Goal: Task Accomplishment & Management: Manage account settings

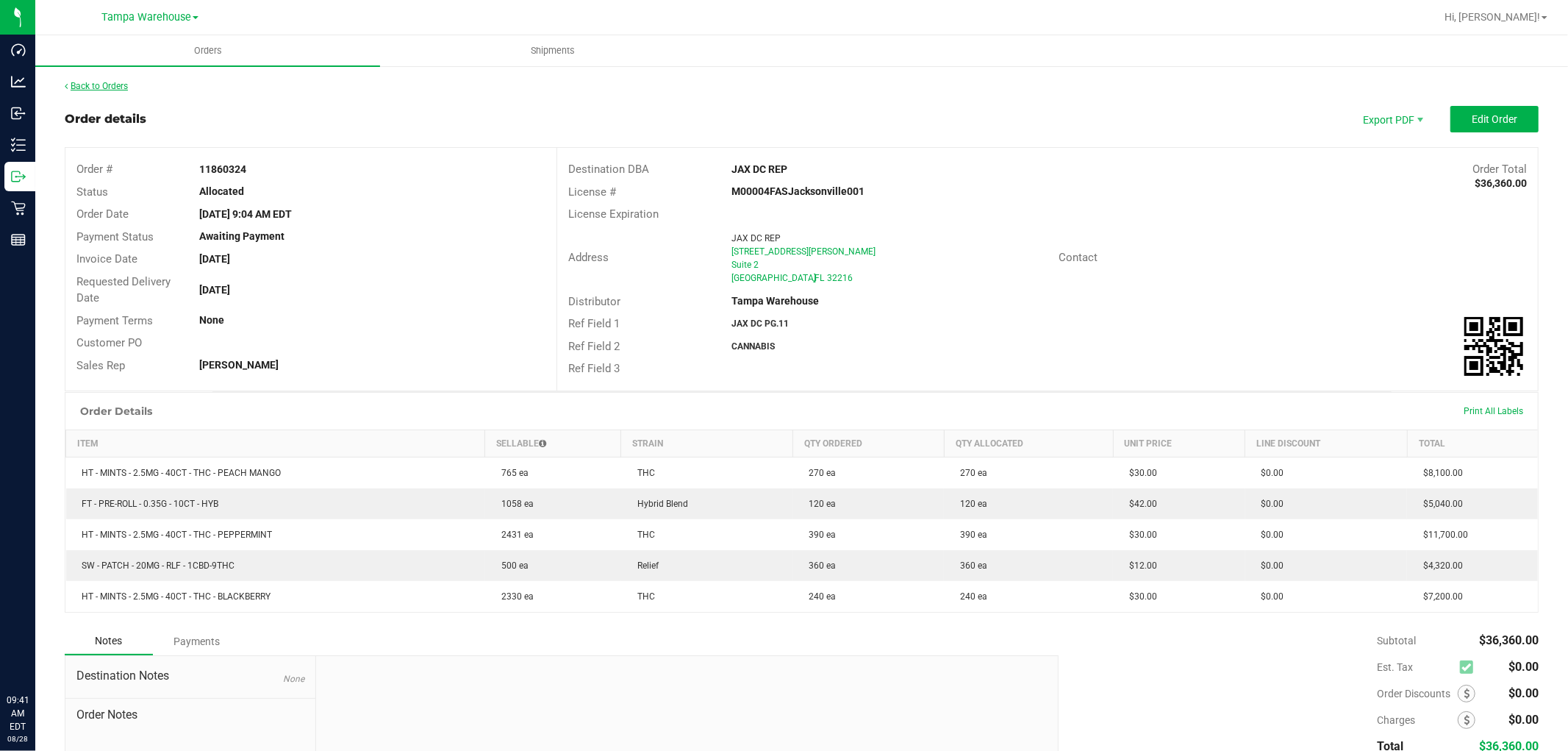
click at [96, 87] on link "Back to Orders" at bounding box center [96, 86] width 63 height 10
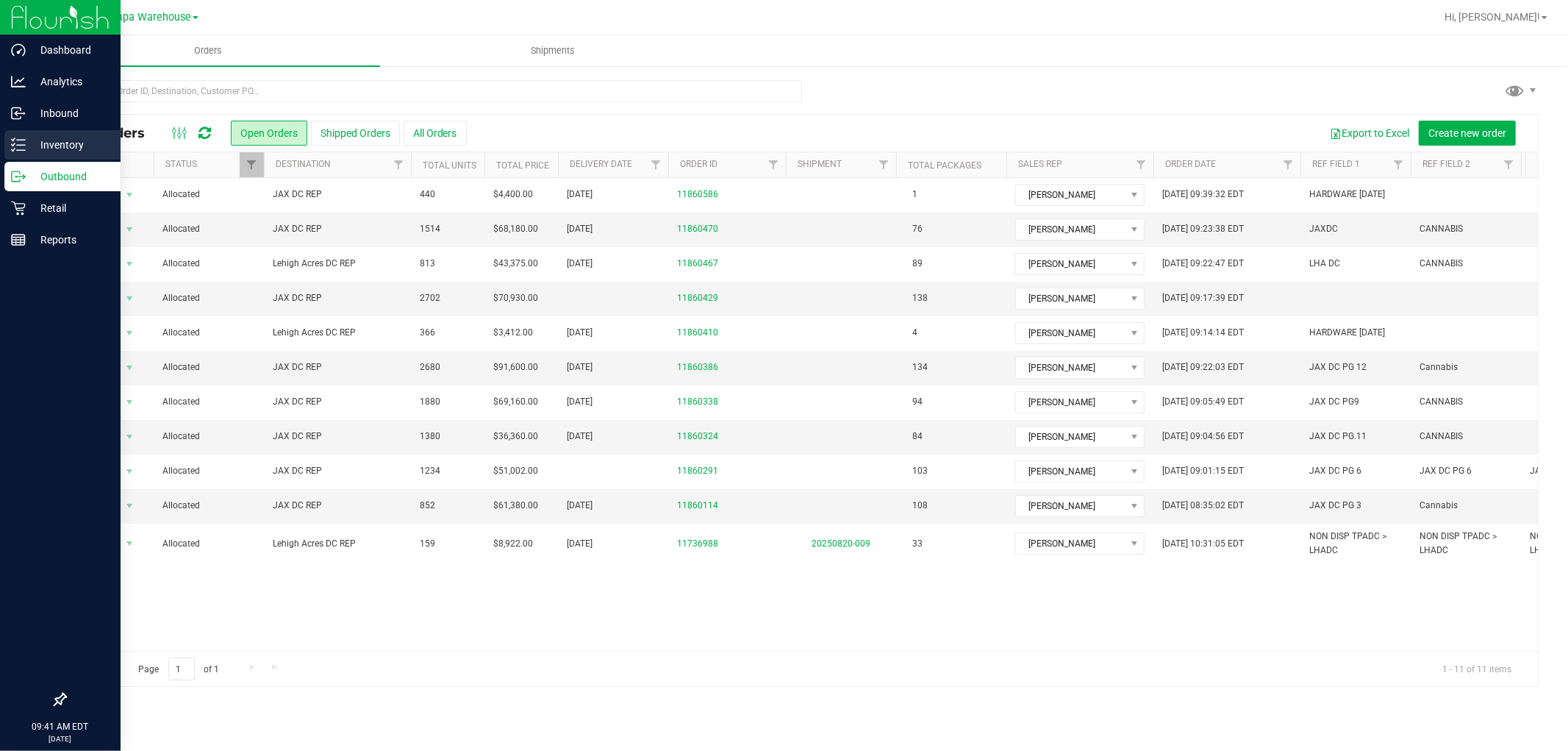
click at [54, 145] on p "Inventory" at bounding box center [70, 145] width 88 height 18
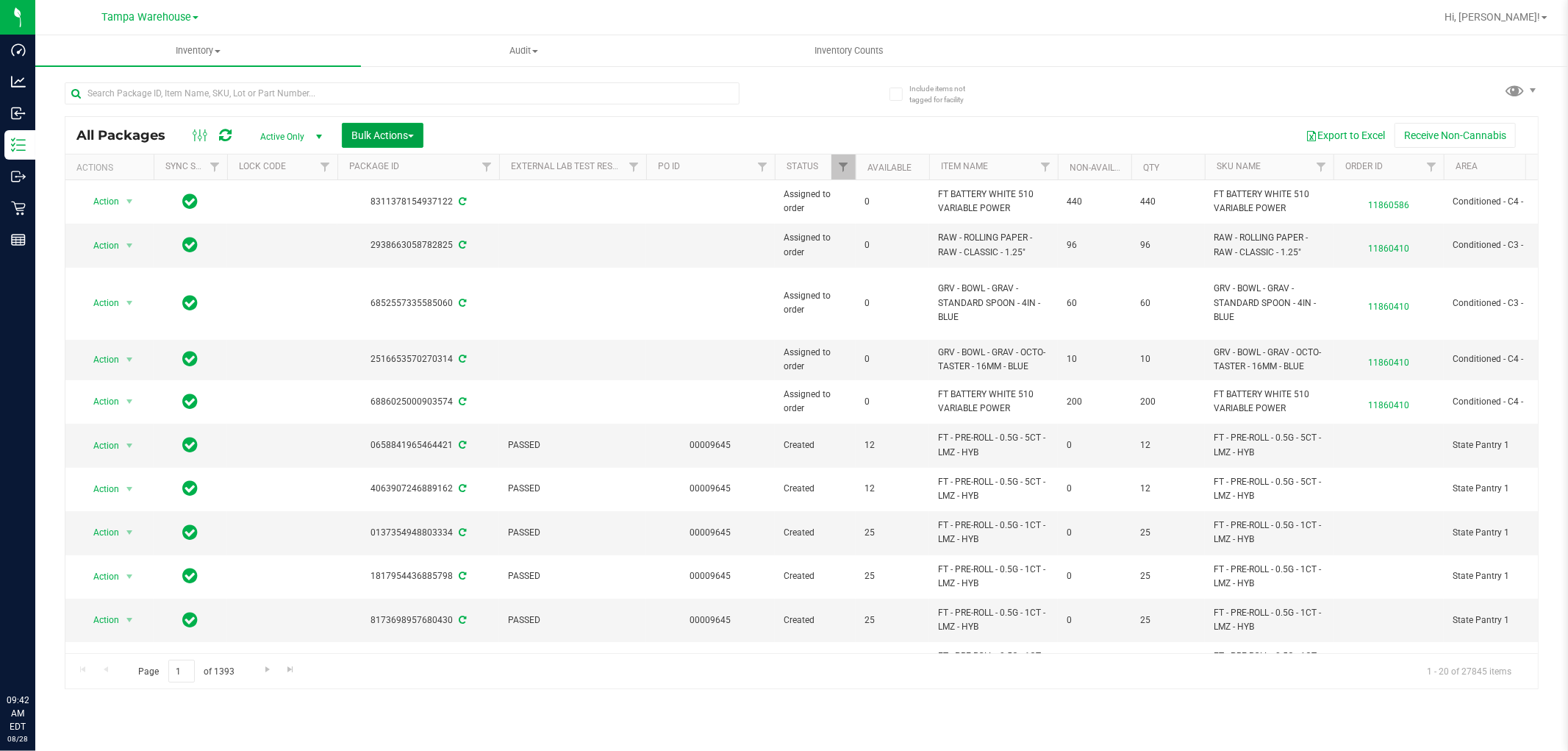
click at [385, 134] on span "Bulk Actions" at bounding box center [383, 136] width 62 height 12
click at [392, 178] on div "Add to outbound order" at bounding box center [411, 171] width 120 height 24
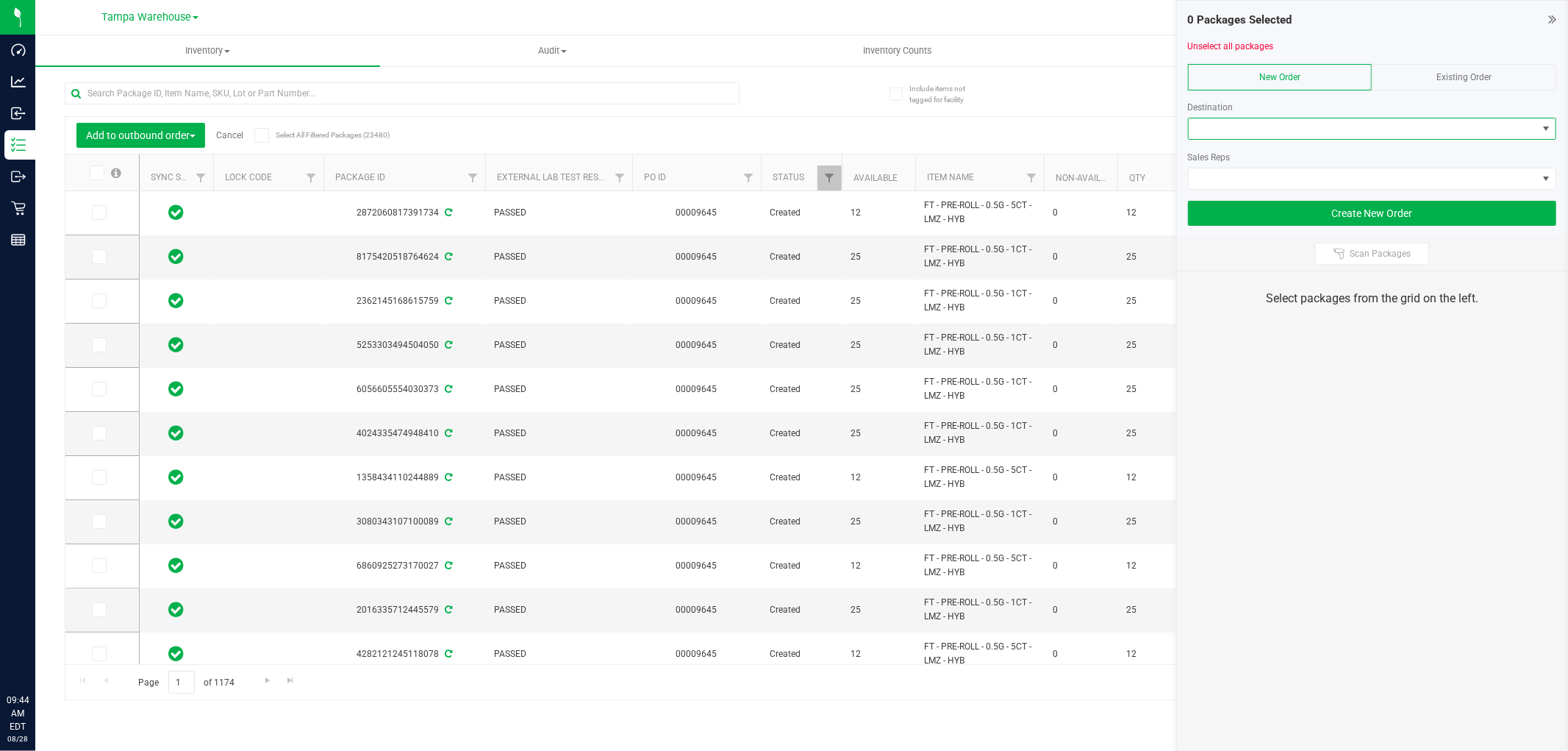
click at [1339, 127] on span at bounding box center [1363, 129] width 348 height 20
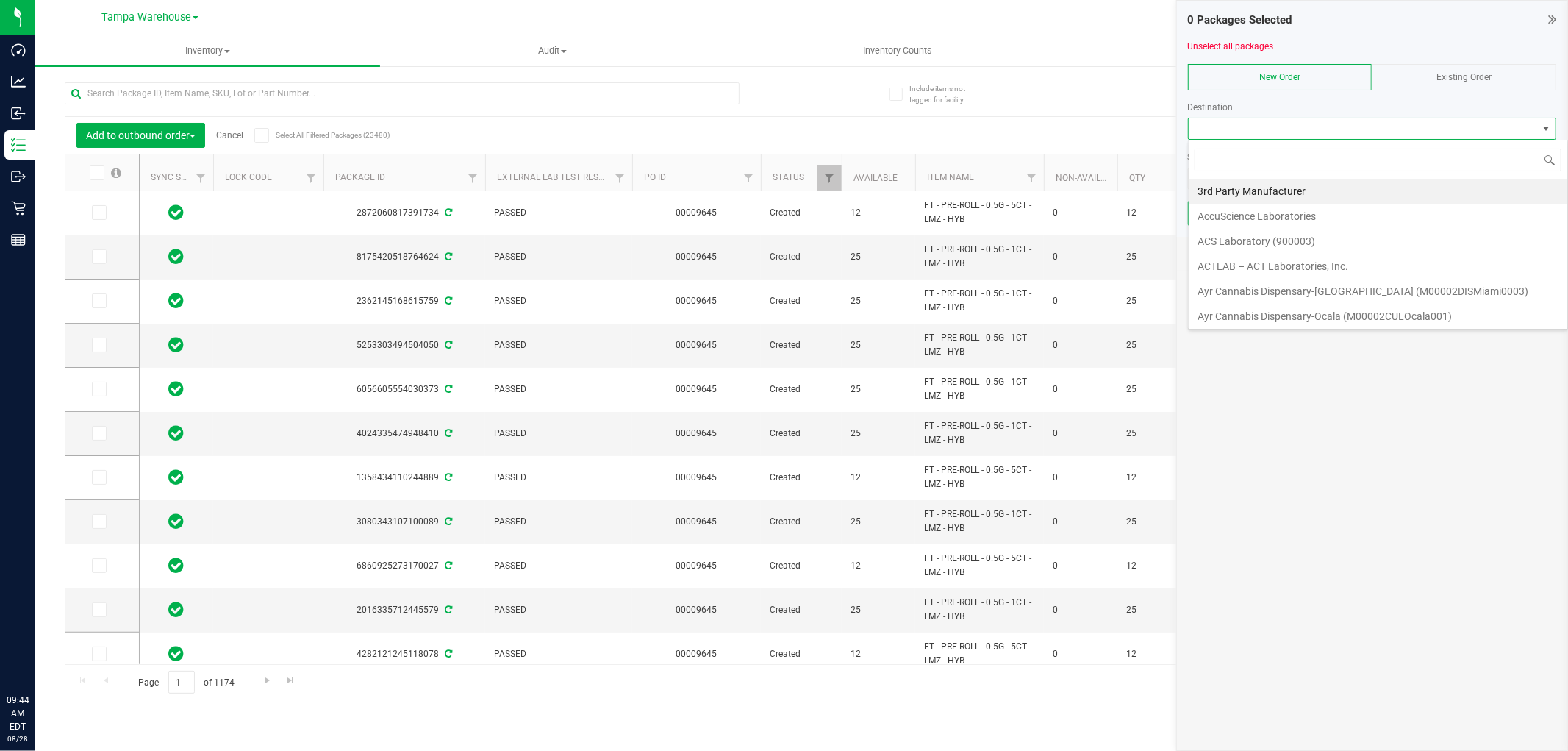
scroll to position [22, 369]
click at [1339, 127] on span at bounding box center [1363, 129] width 348 height 20
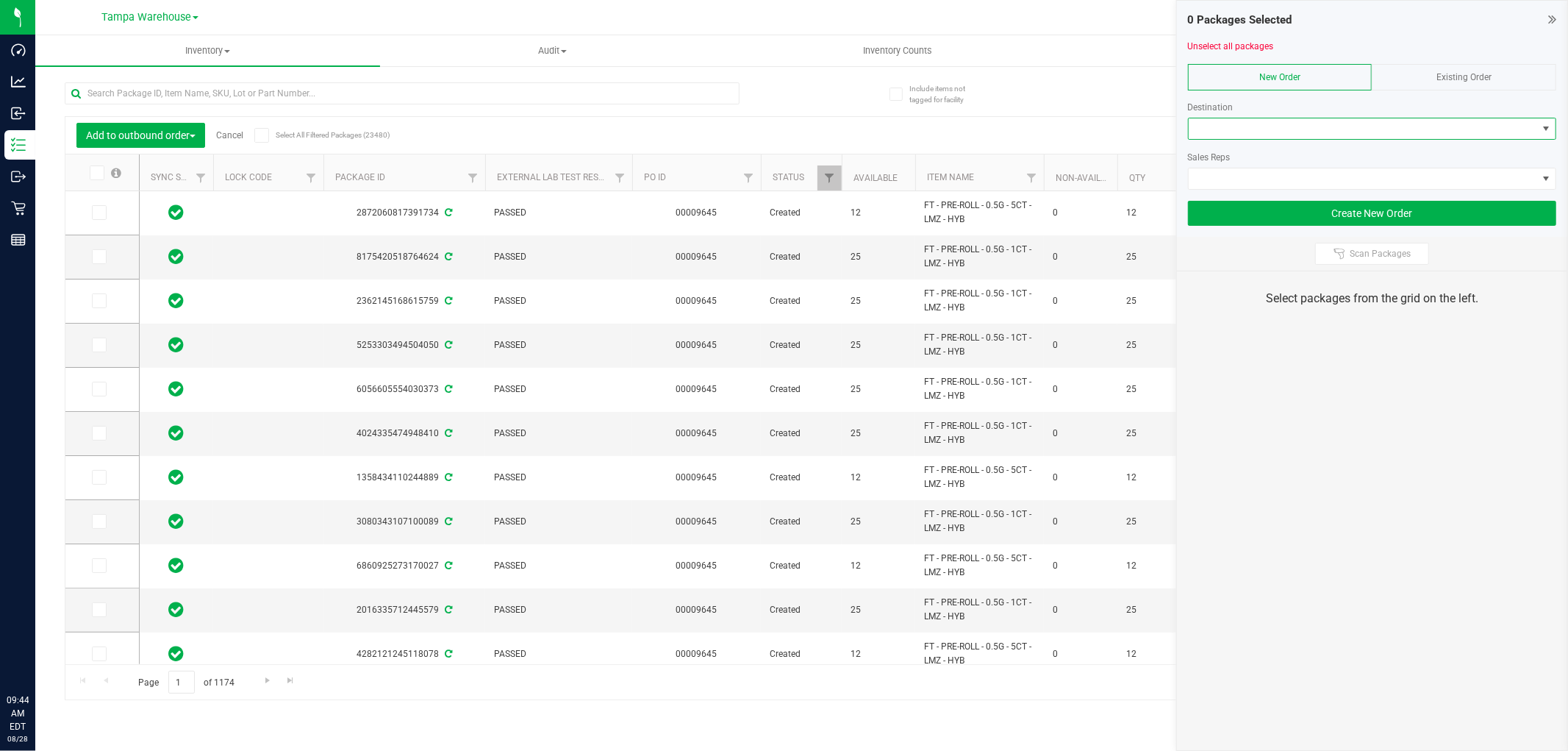
click at [1339, 127] on span at bounding box center [1363, 129] width 348 height 20
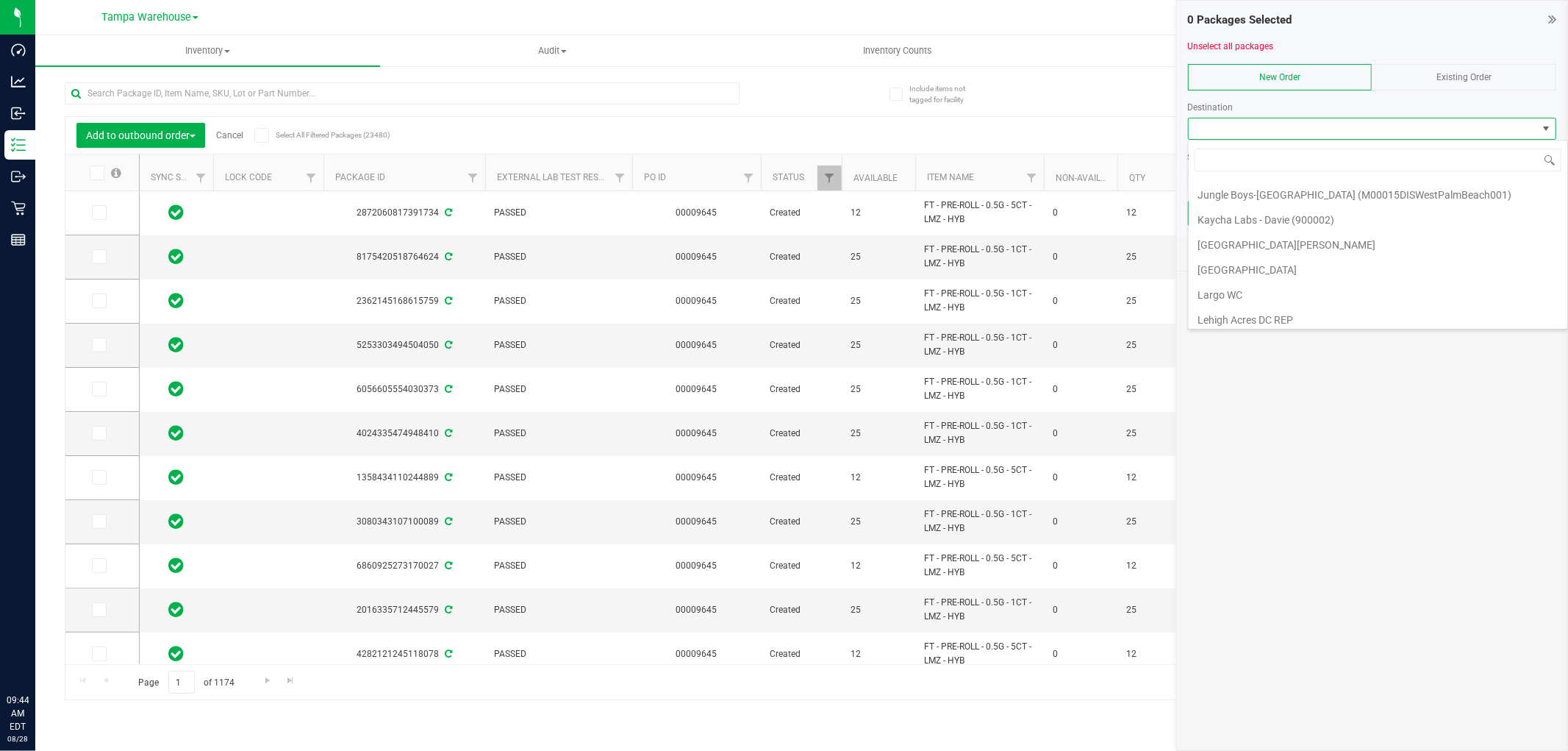
scroll to position [1634, 0]
click at [1326, 336] on li "Lehigh Acres DC REP" at bounding box center [1379, 349] width 379 height 25
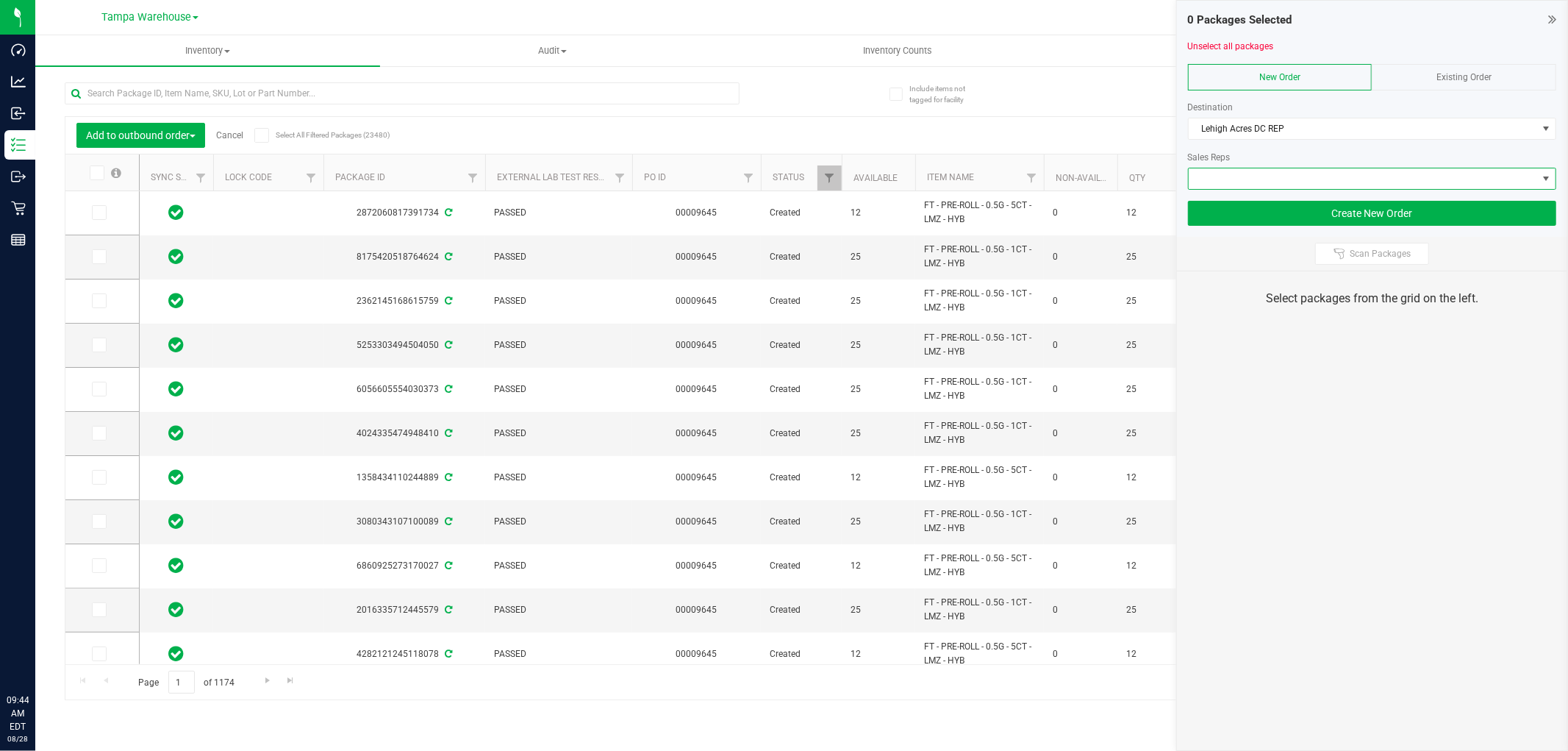
click at [1335, 182] on span at bounding box center [1363, 178] width 348 height 20
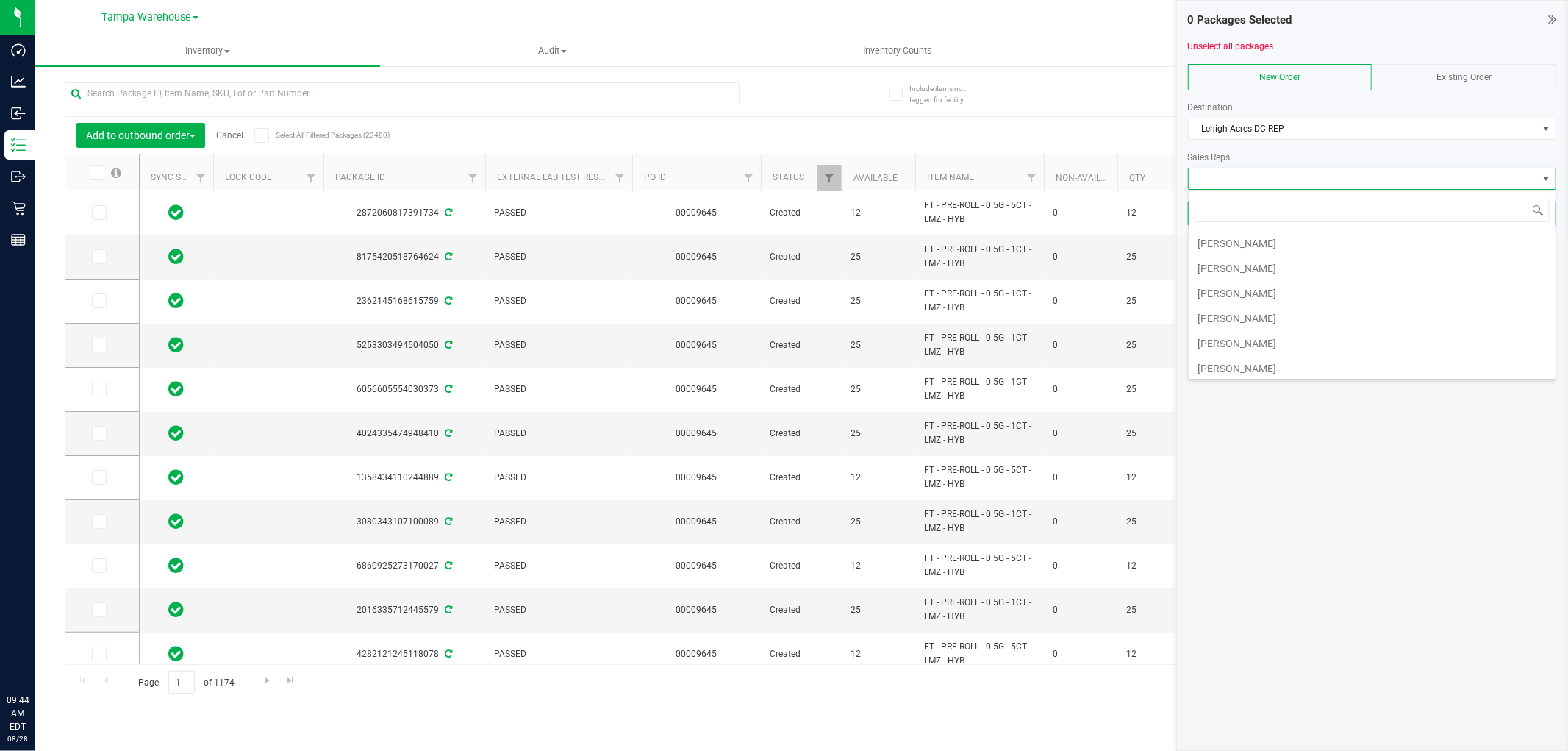
scroll to position [381, 0]
click at [1268, 312] on li "[PERSON_NAME]" at bounding box center [1373, 314] width 367 height 25
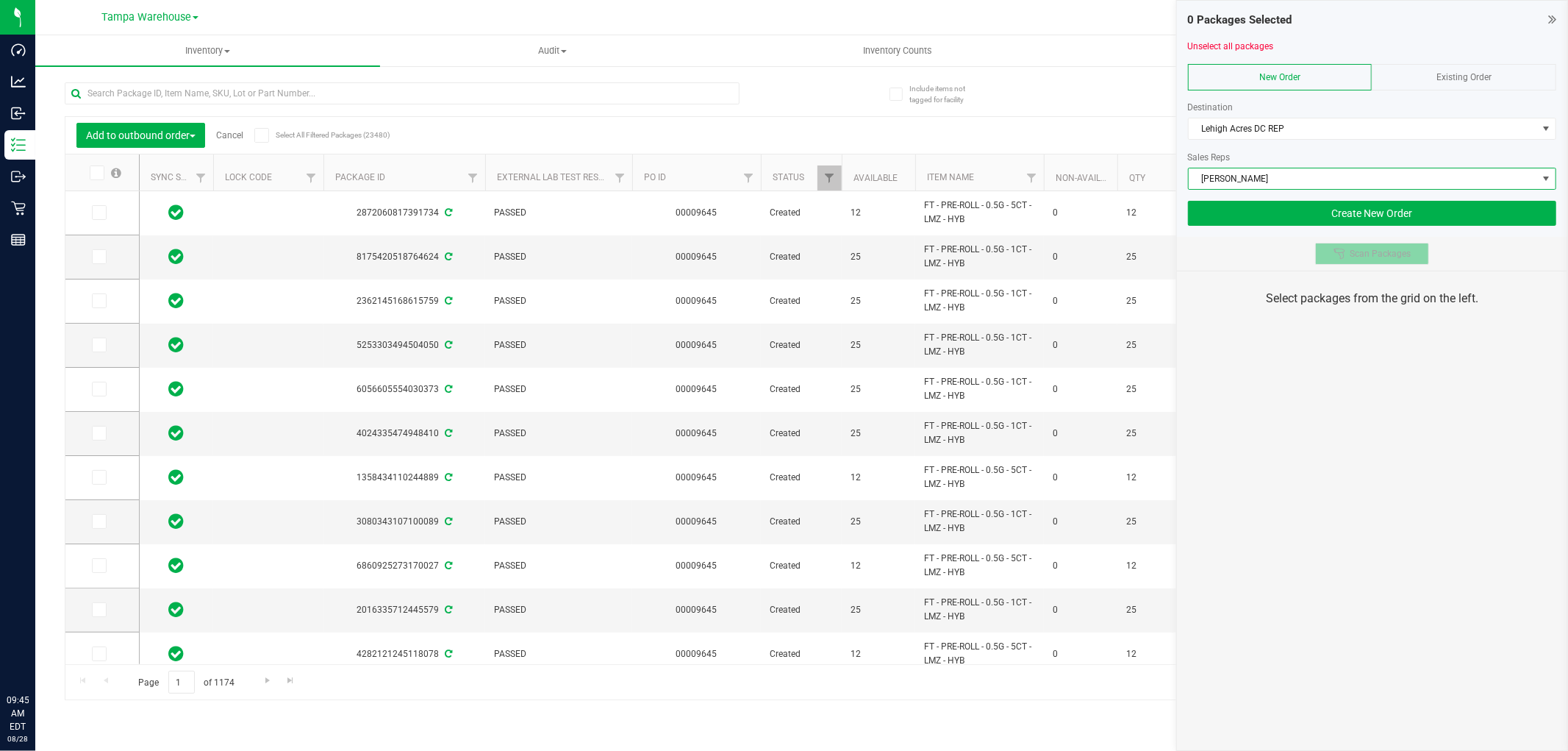
click at [1377, 250] on span "Scan Packages" at bounding box center [1380, 253] width 61 height 12
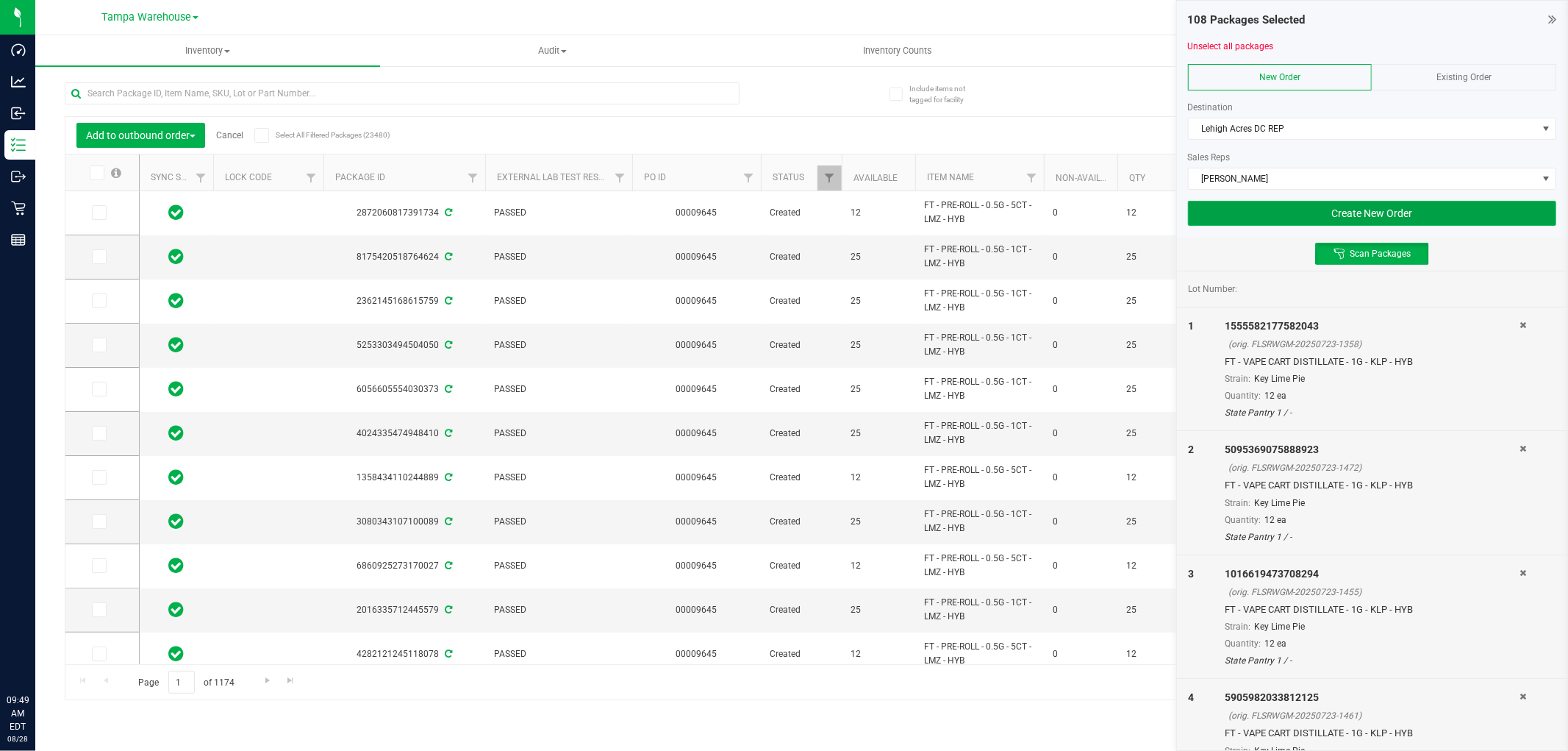
click at [1369, 214] on button "Create New Order" at bounding box center [1373, 213] width 369 height 25
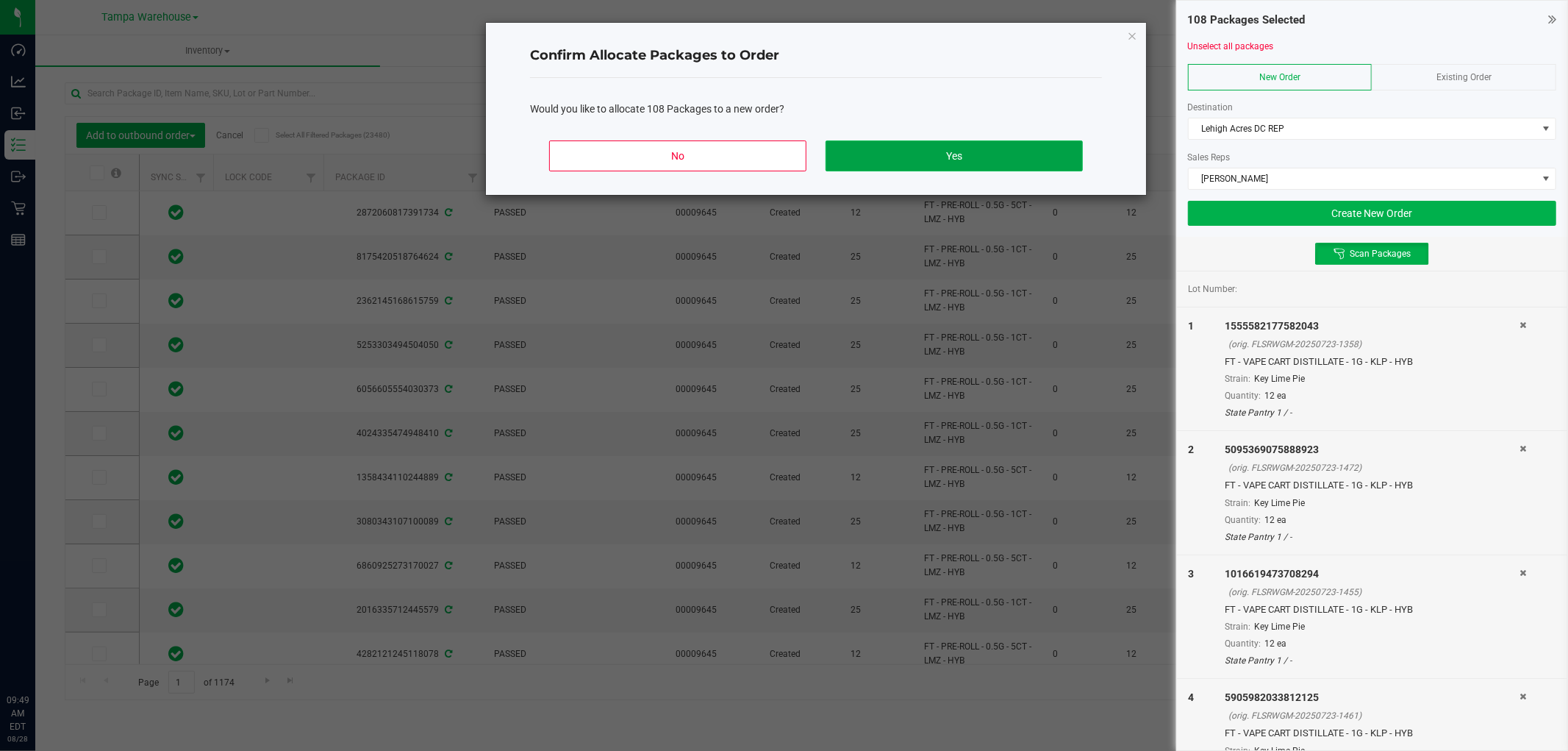
click at [961, 141] on button "Yes" at bounding box center [954, 156] width 258 height 31
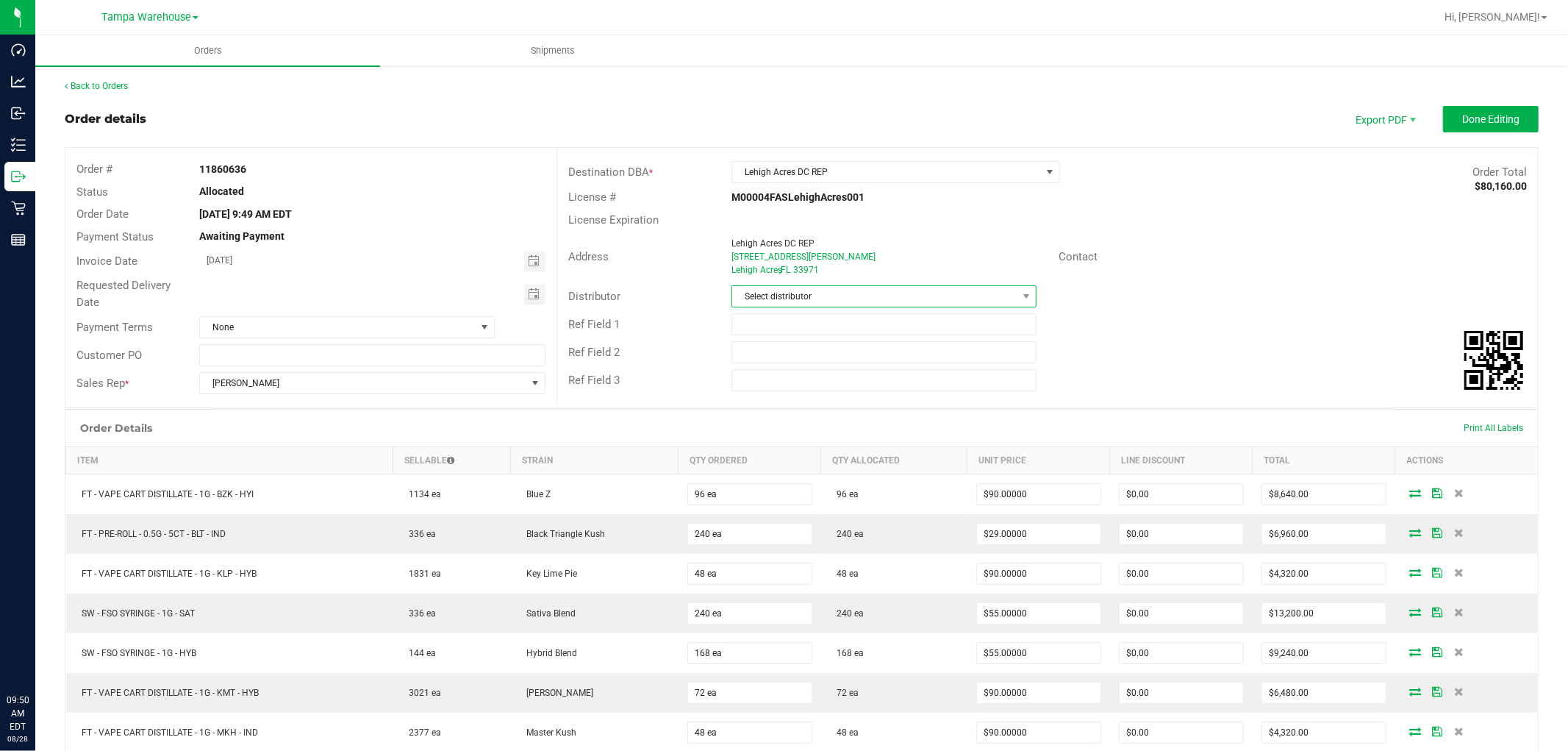
click at [910, 302] on span "Select distributor" at bounding box center [874, 296] width 285 height 20
click at [826, 410] on li "Tampa Warehouse" at bounding box center [877, 407] width 300 height 25
click at [528, 293] on span "Toggle calendar" at bounding box center [534, 294] width 12 height 12
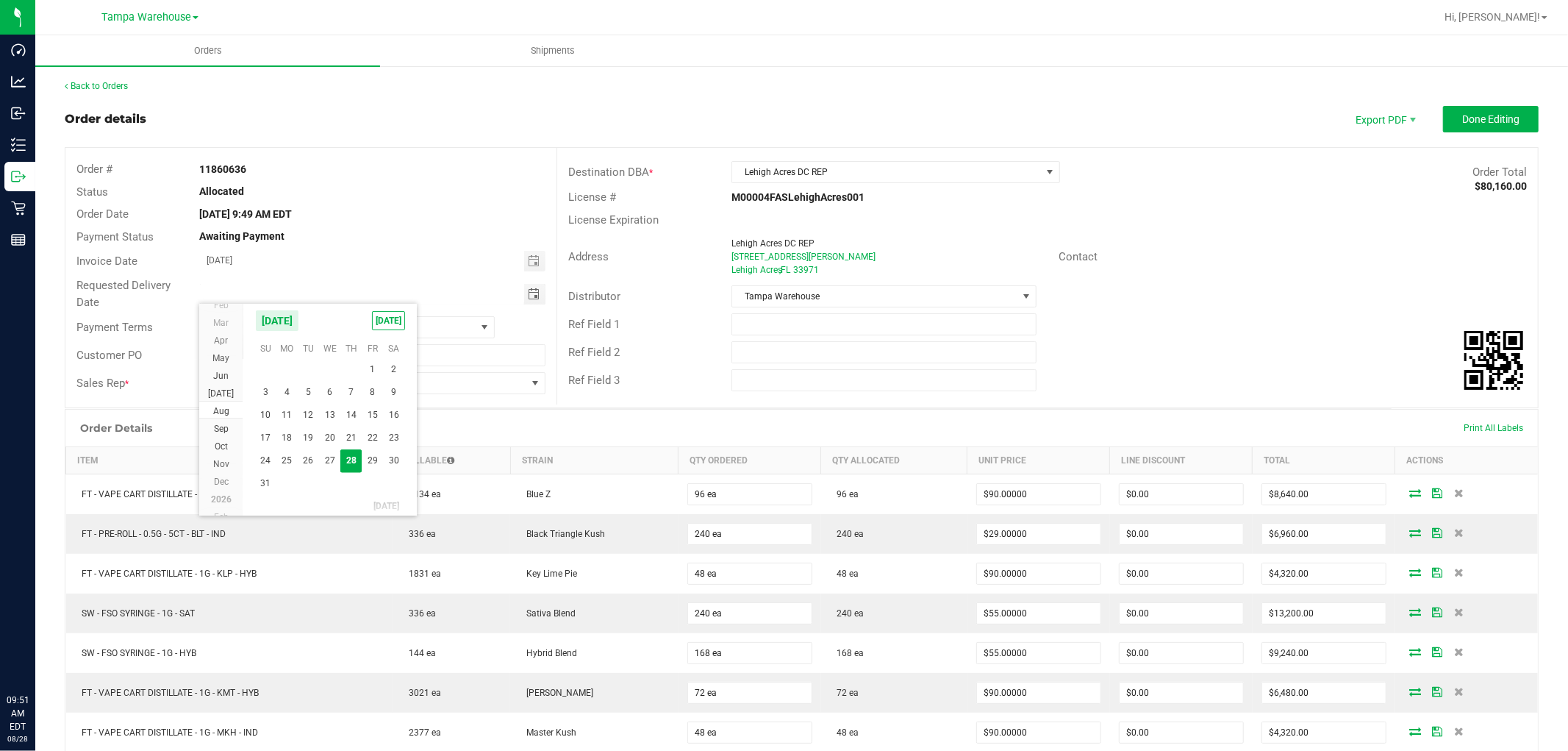
click at [370, 456] on span "29" at bounding box center [372, 461] width 21 height 23
type input "[DATE]"
click at [987, 328] on input "text" at bounding box center [884, 324] width 306 height 22
type input "L"
type input "LHA DC PG.4"
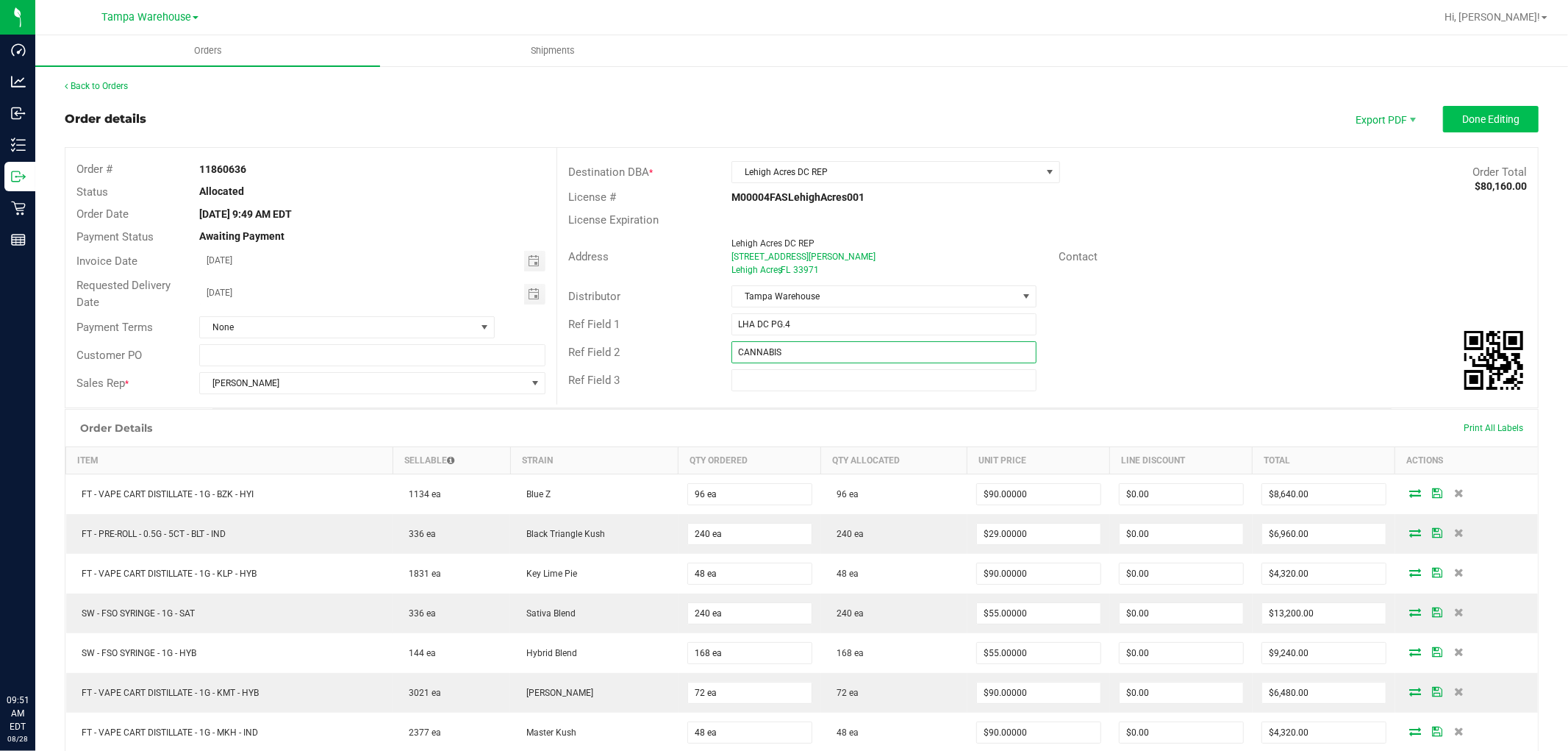
type input "CANNABIS"
click at [1481, 114] on span "Done Editing" at bounding box center [1491, 120] width 57 height 12
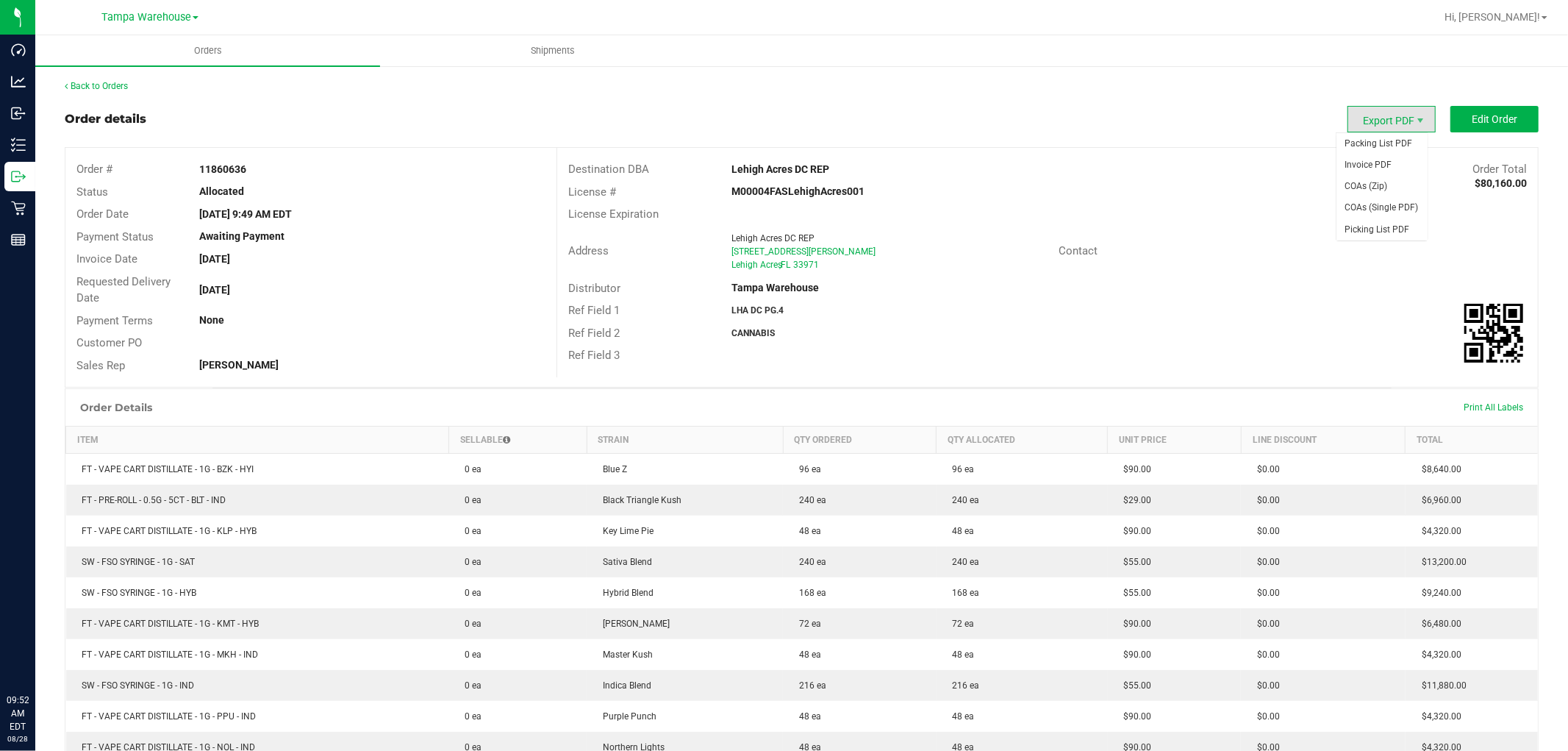
click at [1370, 116] on span "Export PDF" at bounding box center [1391, 119] width 88 height 26
click at [1370, 143] on span "Packing List PDF" at bounding box center [1382, 143] width 91 height 21
